Goal: Find specific page/section: Find specific page/section

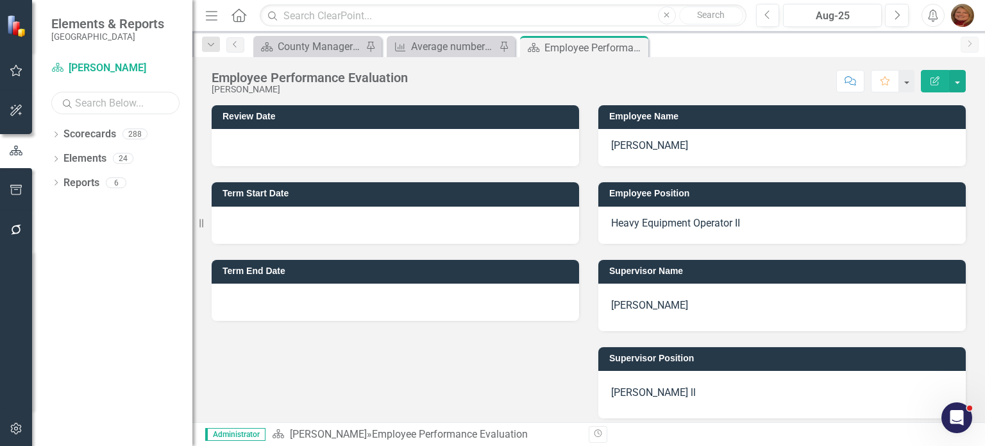
click at [86, 106] on input "text" at bounding box center [115, 103] width 128 height 22
type input "melb"
click at [56, 133] on icon "Dropdown" at bounding box center [55, 135] width 9 height 7
click at [118, 210] on link "[PERSON_NAME]" at bounding box center [144, 207] width 96 height 15
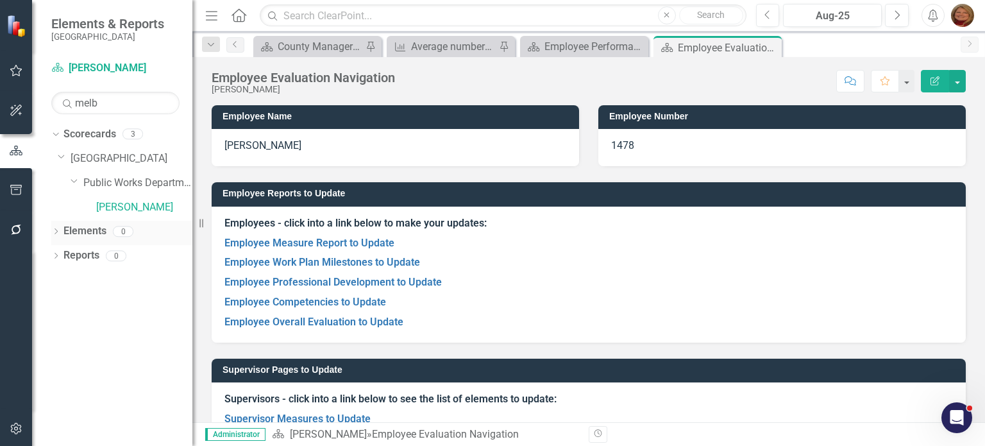
click at [54, 232] on icon "Dropdown" at bounding box center [55, 232] width 9 height 7
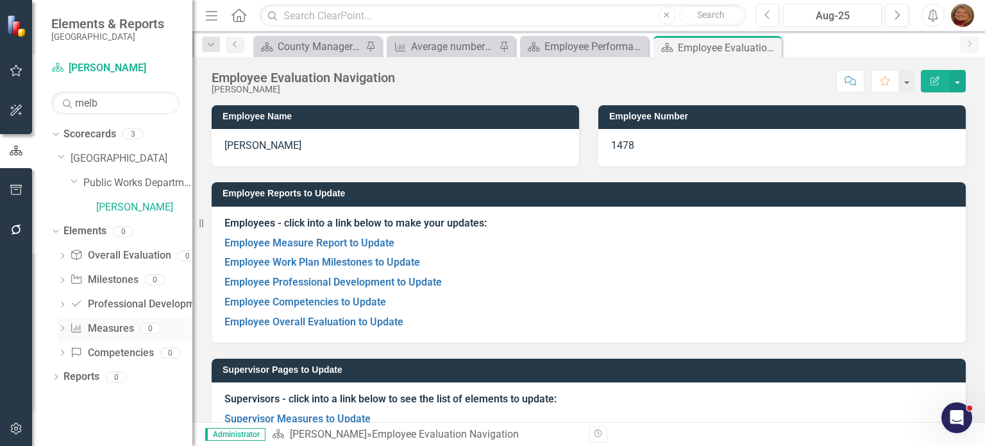
click at [121, 331] on link "Measure Measures" at bounding box center [101, 328] width 63 height 15
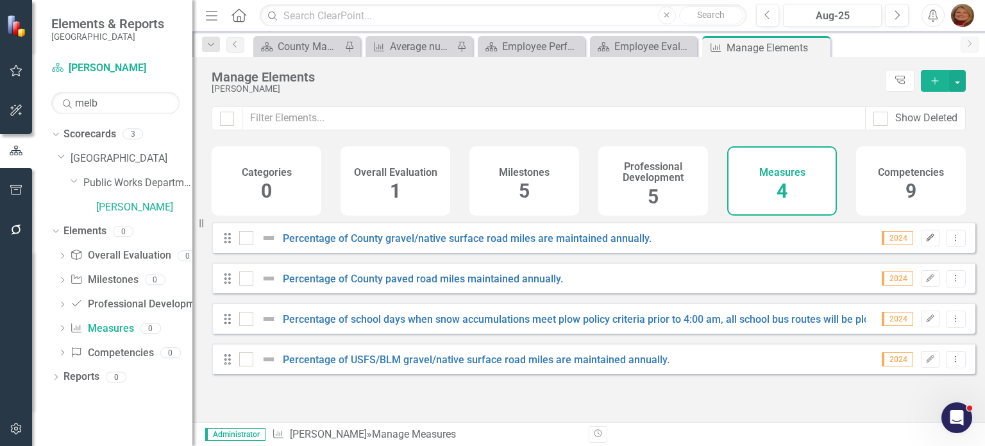
click at [925, 242] on icon "Edit" at bounding box center [930, 238] width 10 height 8
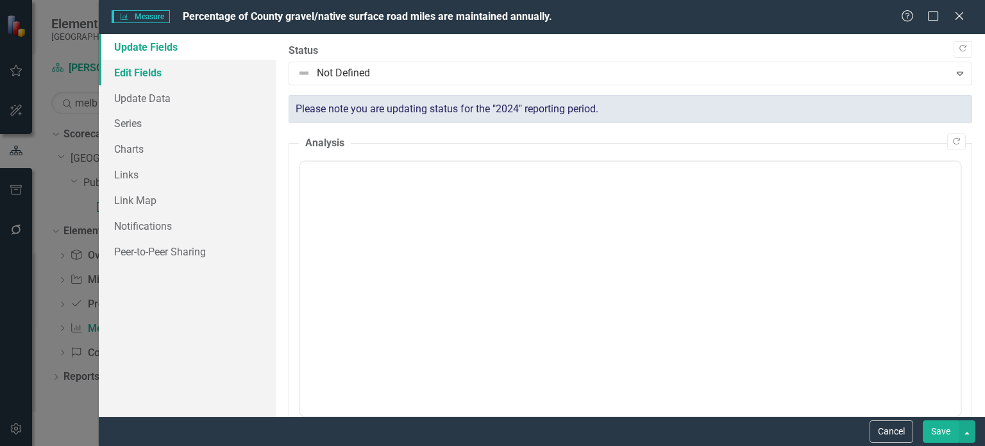
click at [161, 69] on link "Edit Fields" at bounding box center [187, 73] width 177 height 26
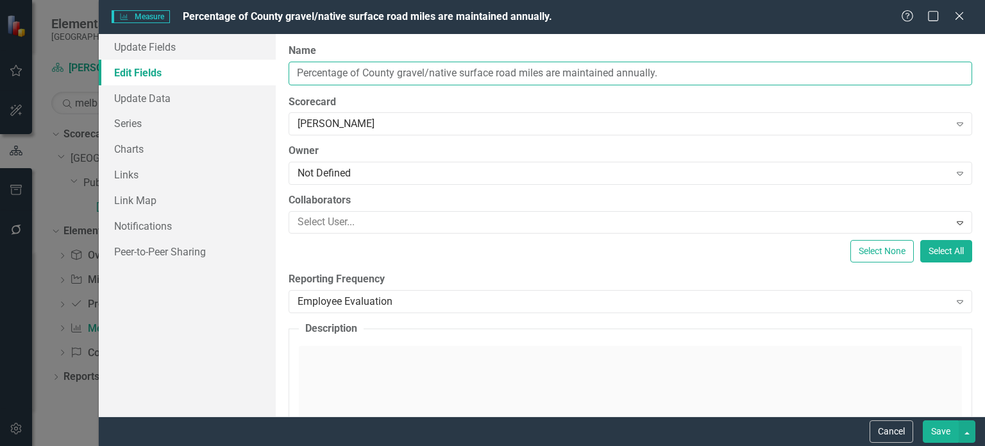
drag, startPoint x: 398, startPoint y: 71, endPoint x: 544, endPoint y: 94, distance: 147.4
click at [543, 94] on div "ClearPoint Can Do More! How ClearPoint Can Help Close Enterprise plans can auto…" at bounding box center [630, 225] width 709 height 382
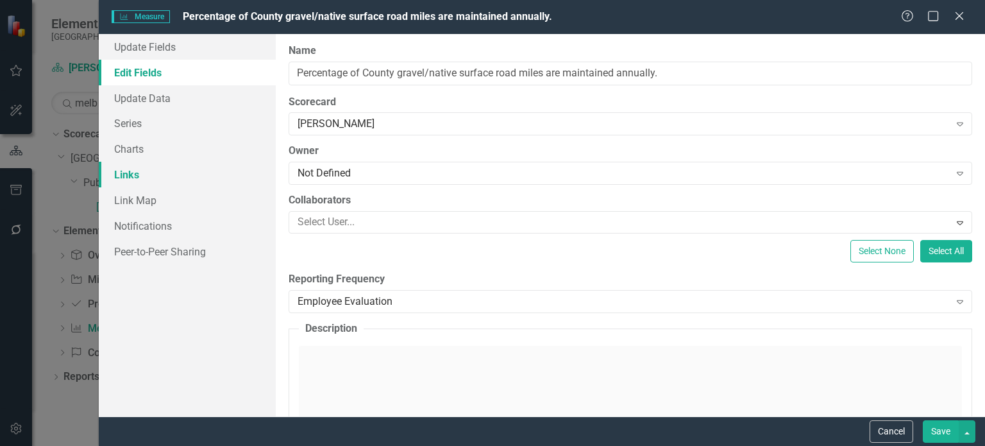
click at [138, 171] on link "Links" at bounding box center [187, 175] width 177 height 26
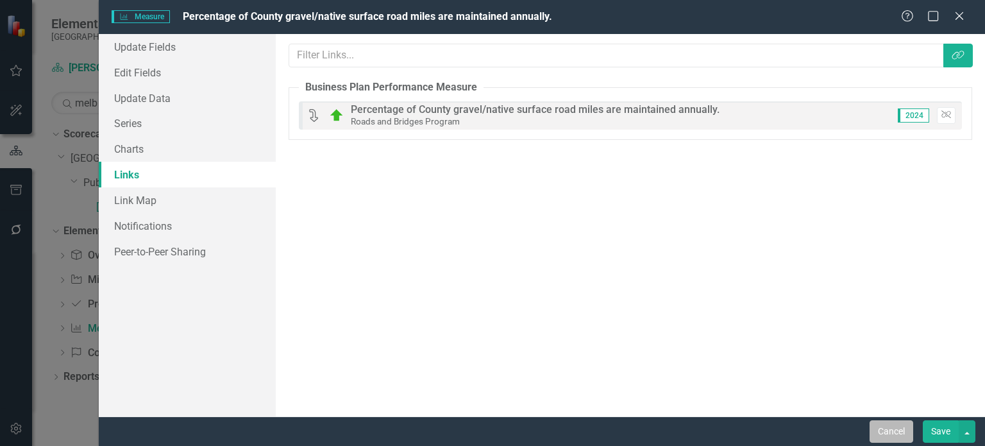
click at [891, 432] on button "Cancel" at bounding box center [892, 431] width 44 height 22
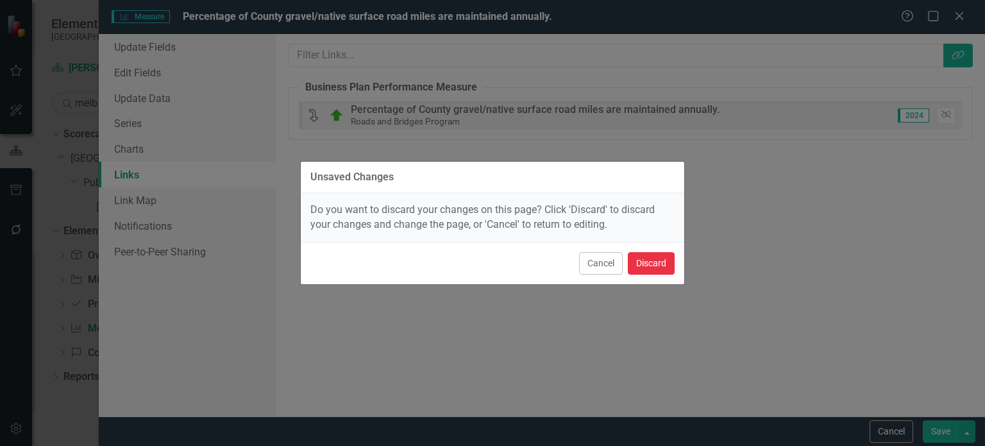
click at [640, 261] on button "Discard" at bounding box center [651, 263] width 47 height 22
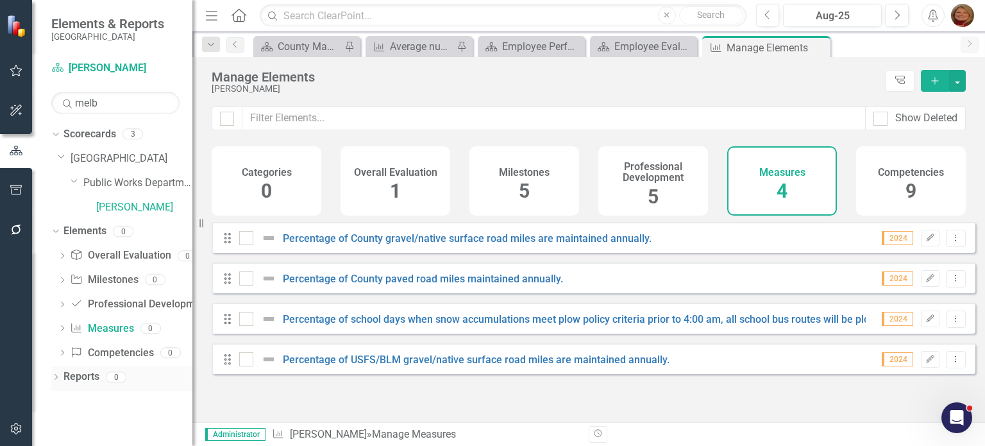
click at [56, 371] on div "Dropdown Reports 0" at bounding box center [121, 378] width 141 height 24
click at [56, 378] on icon "Dropdown" at bounding box center [55, 378] width 9 height 7
click at [90, 396] on link "Scorecard Scorecard" at bounding box center [101, 399] width 65 height 15
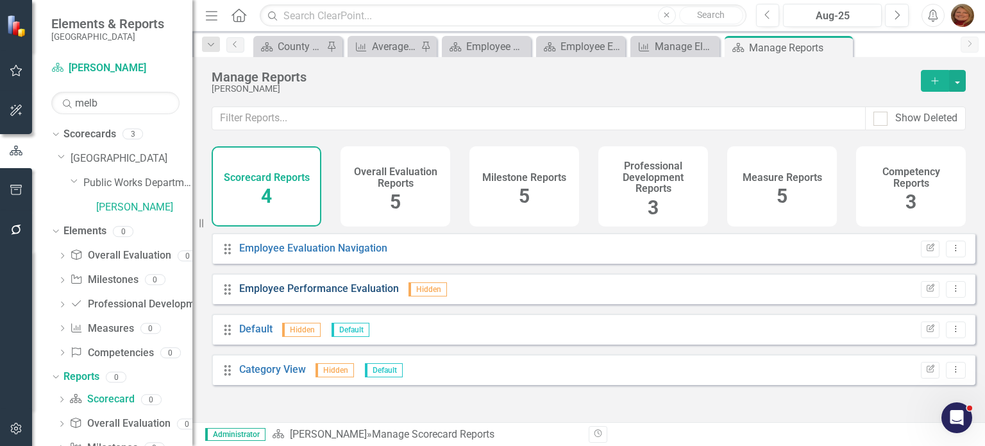
click at [355, 292] on link "Employee Performance Evaluation" at bounding box center [319, 288] width 160 height 12
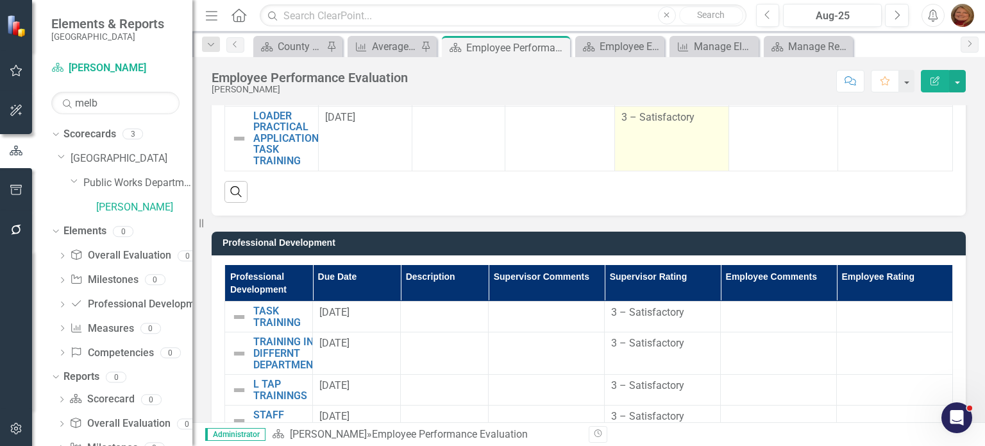
scroll to position [1475, 0]
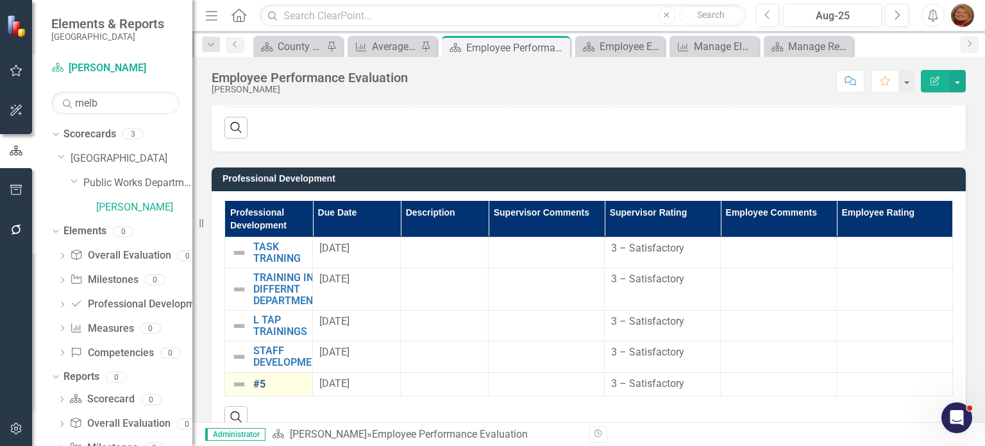
click at [260, 380] on link "#5" at bounding box center [279, 384] width 53 height 12
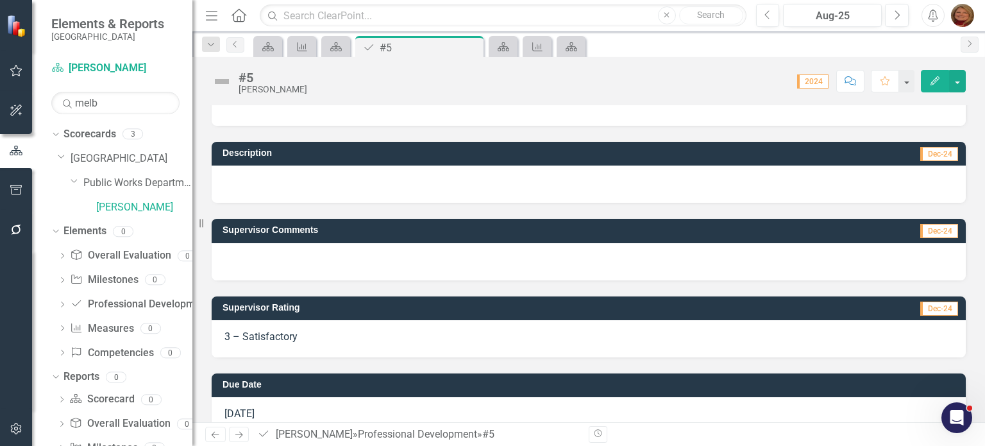
scroll to position [142, 0]
